Goal: Check status: Check status

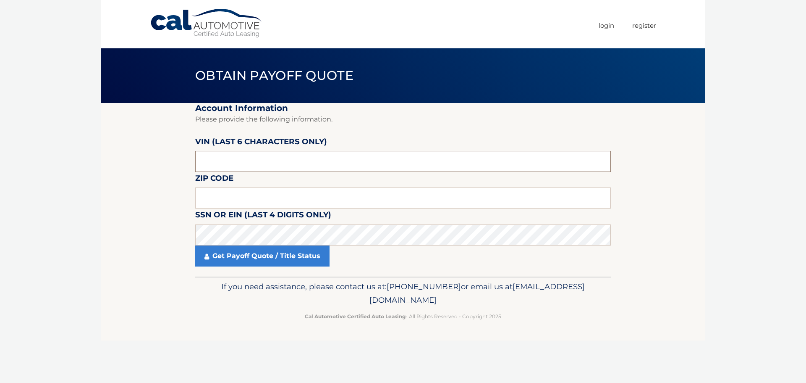
click at [233, 163] on input "text" at bounding box center [403, 161] width 416 height 21
click at [255, 161] on input "text" at bounding box center [403, 161] width 416 height 21
type input "953650"
type input "19056"
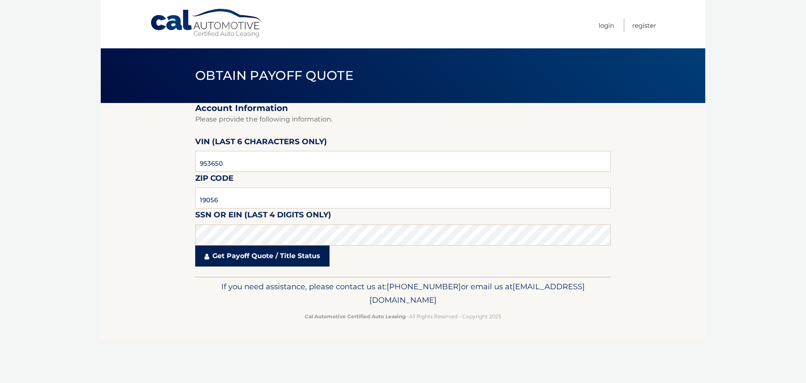
click at [253, 262] on link "Get Payoff Quote / Title Status" at bounding box center [262, 255] width 134 height 21
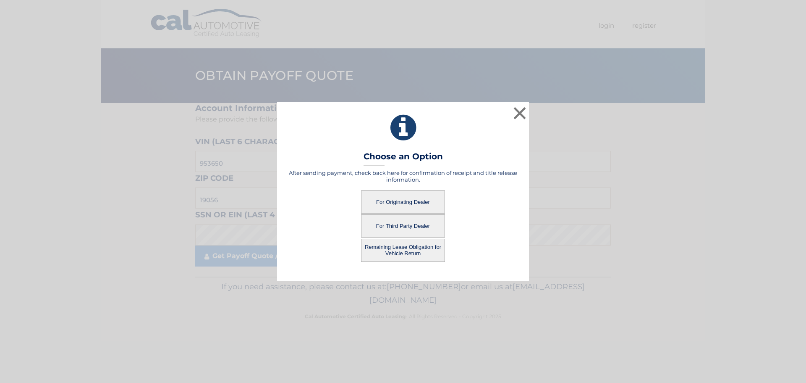
click at [386, 202] on button "For Originating Dealer" at bounding box center [403, 201] width 84 height 23
click at [396, 200] on button "For Originating Dealer" at bounding box center [403, 201] width 84 height 23
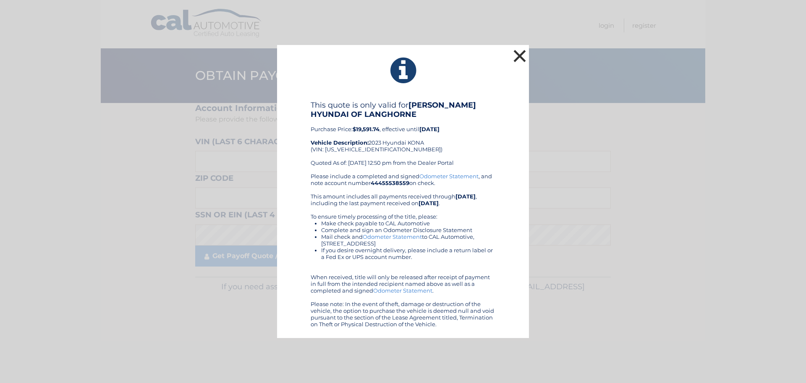
click at [517, 59] on button "×" at bounding box center [520, 55] width 17 height 17
